Goal: Task Accomplishment & Management: Complete application form

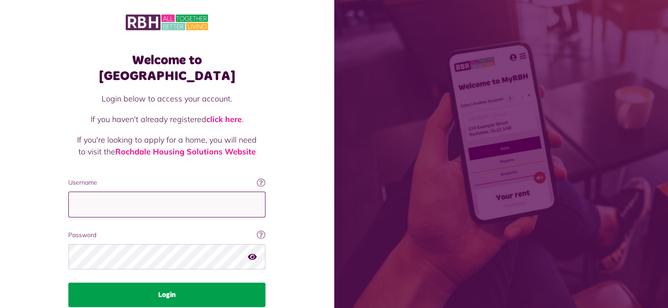
type input "**********"
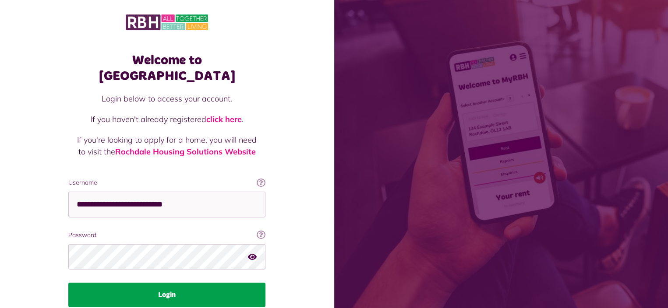
click at [152, 283] on button "Login" at bounding box center [166, 295] width 197 height 25
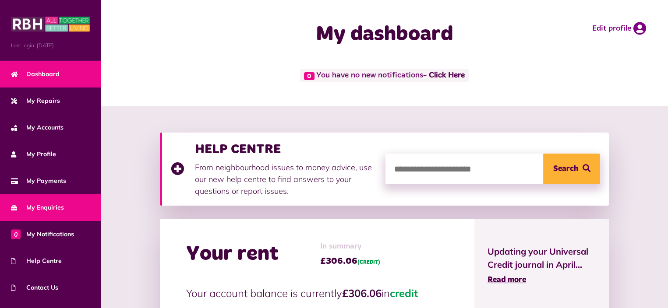
click at [45, 203] on span "My Enquiries" at bounding box center [37, 207] width 53 height 9
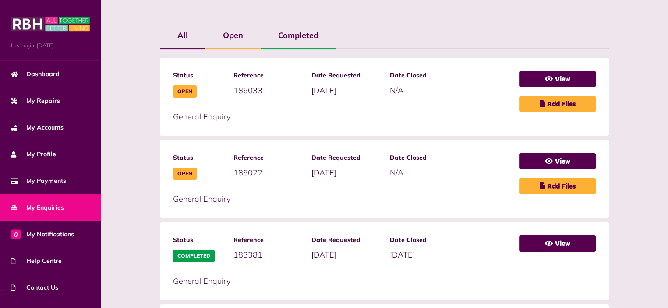
scroll to position [175, 0]
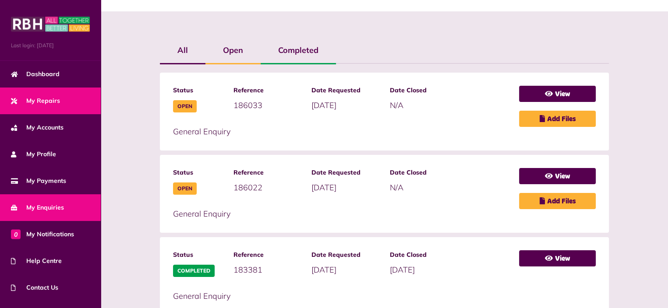
click at [41, 99] on span "My Repairs" at bounding box center [35, 100] width 49 height 9
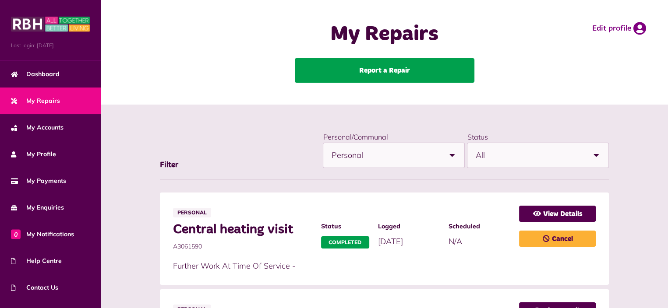
click at [376, 70] on link "Report a Repair" at bounding box center [384, 70] width 179 height 25
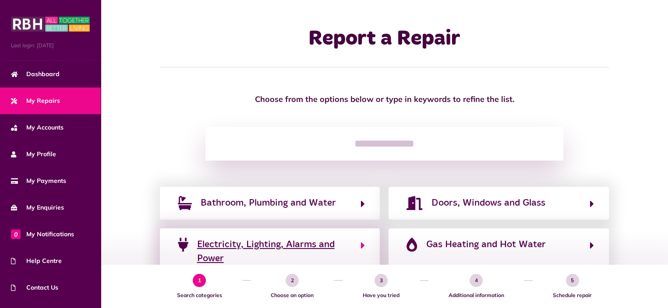
click at [284, 249] on span "Electricity, Lighting, Alarms and Power" at bounding box center [274, 252] width 155 height 28
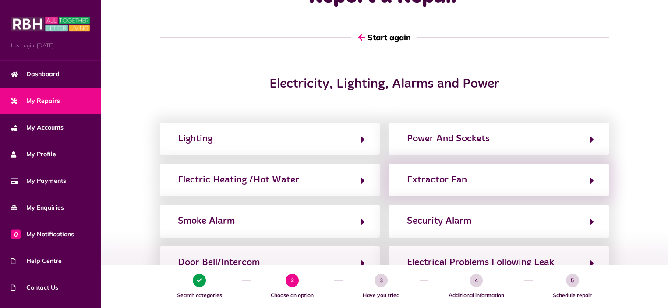
scroll to position [88, 0]
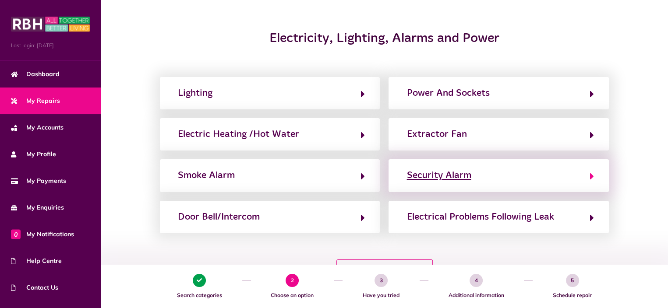
click at [522, 175] on button "Security Alarm" at bounding box center [499, 175] width 190 height 15
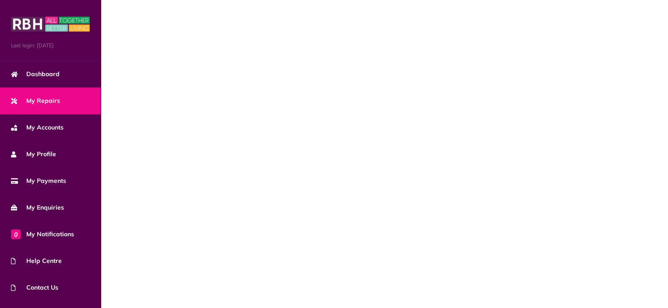
scroll to position [0, 0]
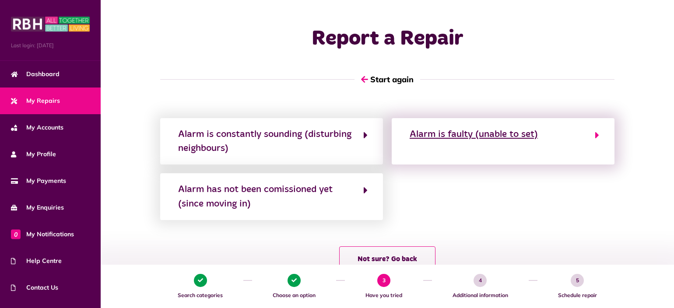
click at [490, 137] on div "Alarm is faulty (unable to set)" at bounding box center [474, 134] width 128 height 14
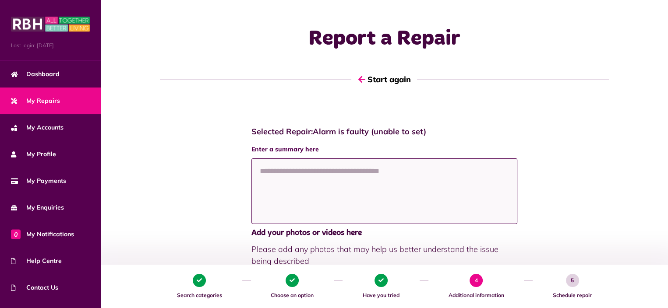
click at [266, 172] on textarea at bounding box center [384, 191] width 266 height 66
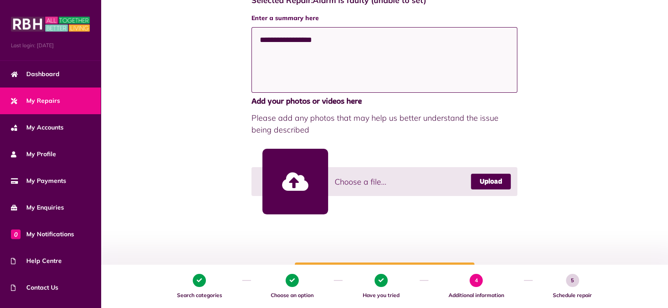
scroll to position [228, 0]
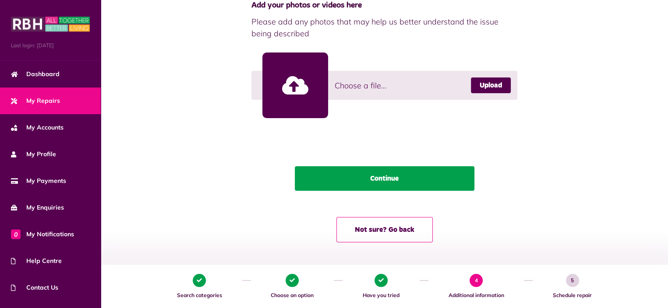
type textarea "**********"
click at [385, 179] on button "Continue" at bounding box center [384, 178] width 179 height 25
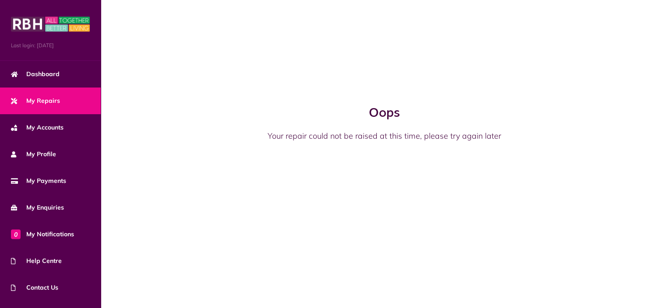
scroll to position [0, 0]
